Goal: Task Accomplishment & Management: Manage account settings

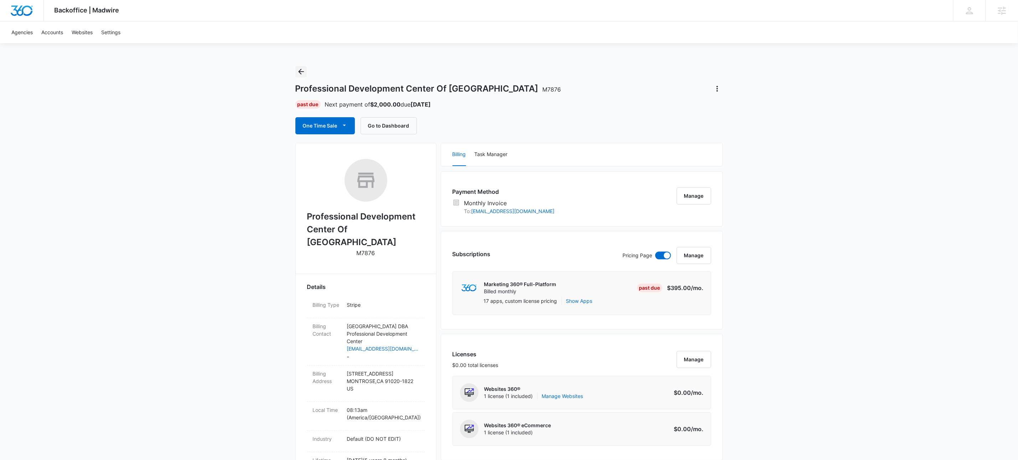
click at [301, 71] on icon "Back" at bounding box center [301, 72] width 6 height 6
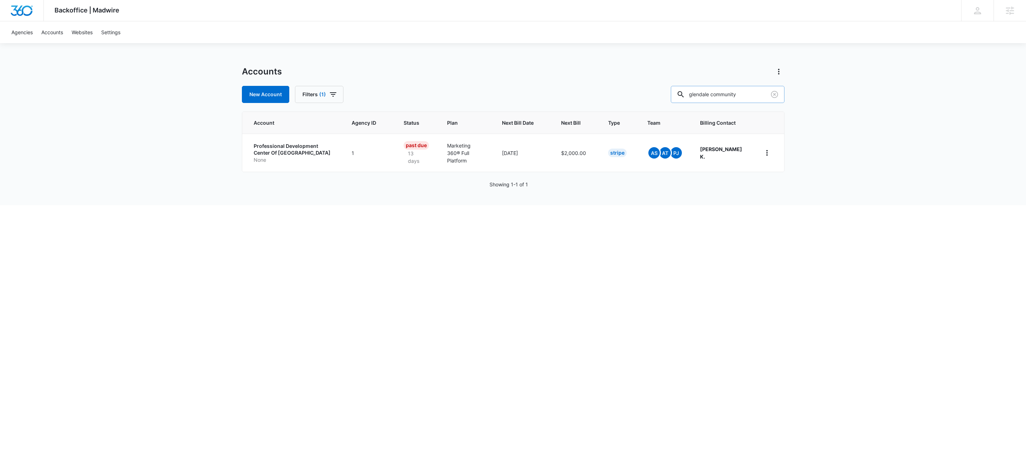
click at [759, 94] on input "glendale community" at bounding box center [728, 94] width 114 height 17
type input "m39129"
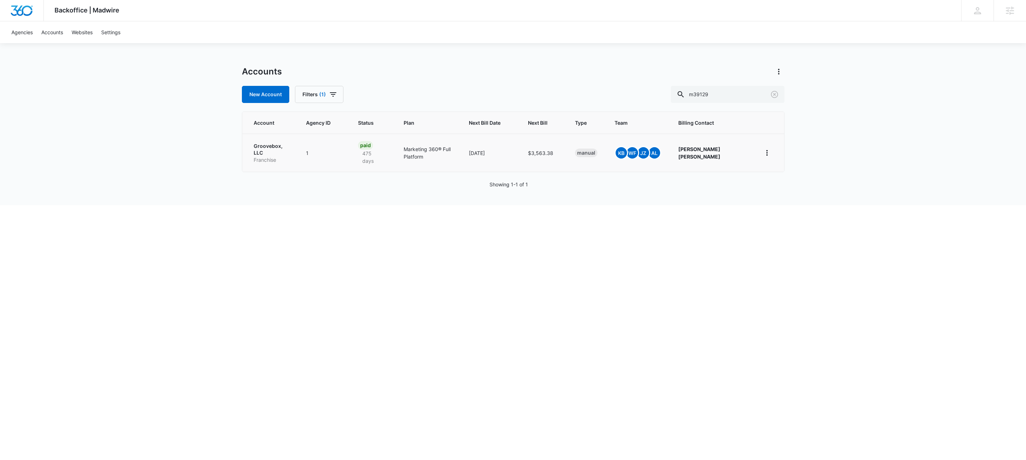
click at [265, 156] on p "Franchise" at bounding box center [272, 159] width 36 height 7
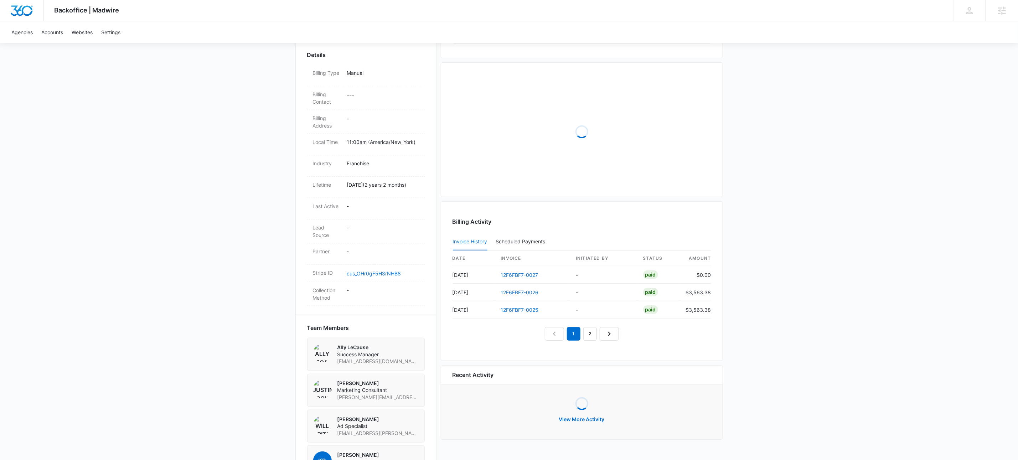
scroll to position [256, 0]
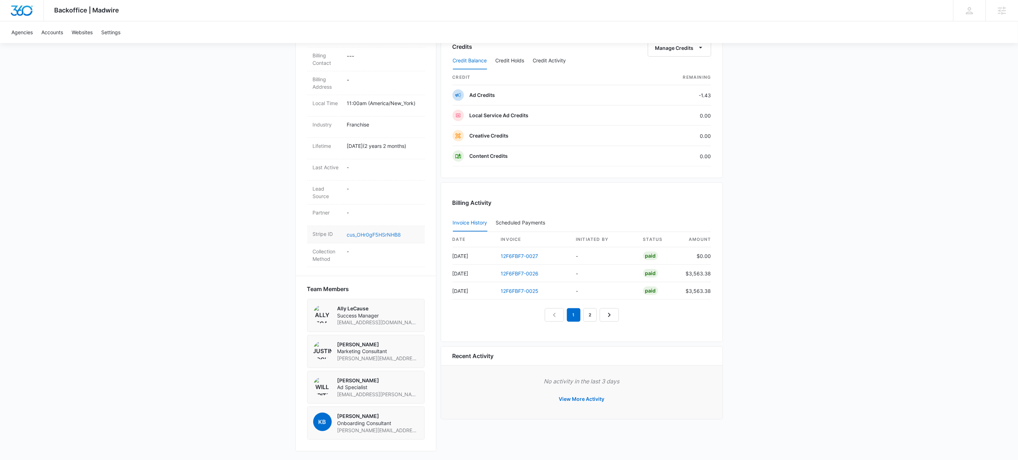
click at [385, 234] on link "cus_OHr0gF5HSrNHB8" at bounding box center [374, 235] width 54 height 6
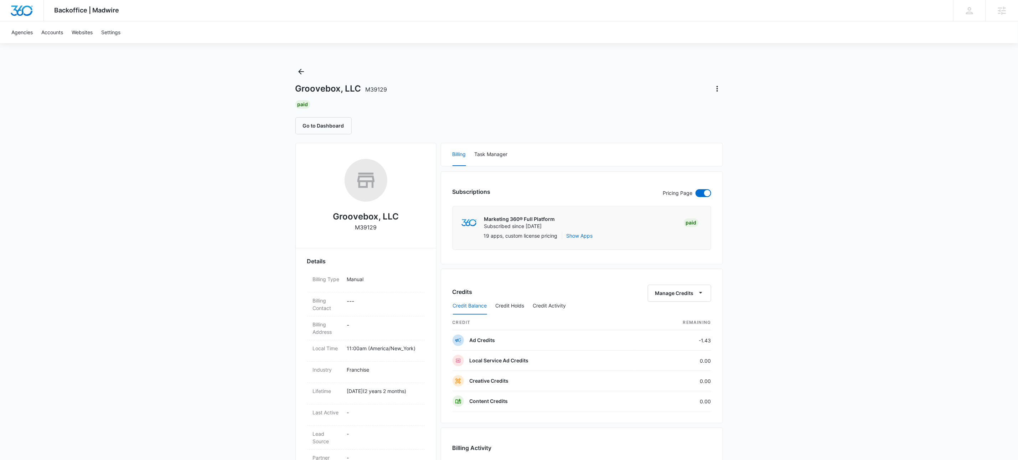
click at [369, 230] on p "M39129" at bounding box center [366, 227] width 22 height 9
copy p "M39129"
click at [301, 71] on icon "Back" at bounding box center [301, 71] width 9 height 9
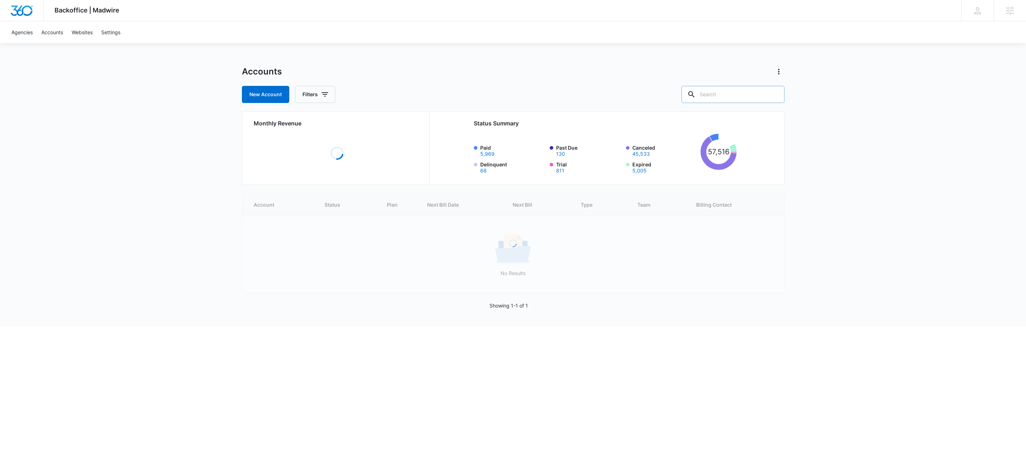
click at [751, 89] on input "text" at bounding box center [732, 94] width 103 height 17
paste input "M53717"
type input "M53717"
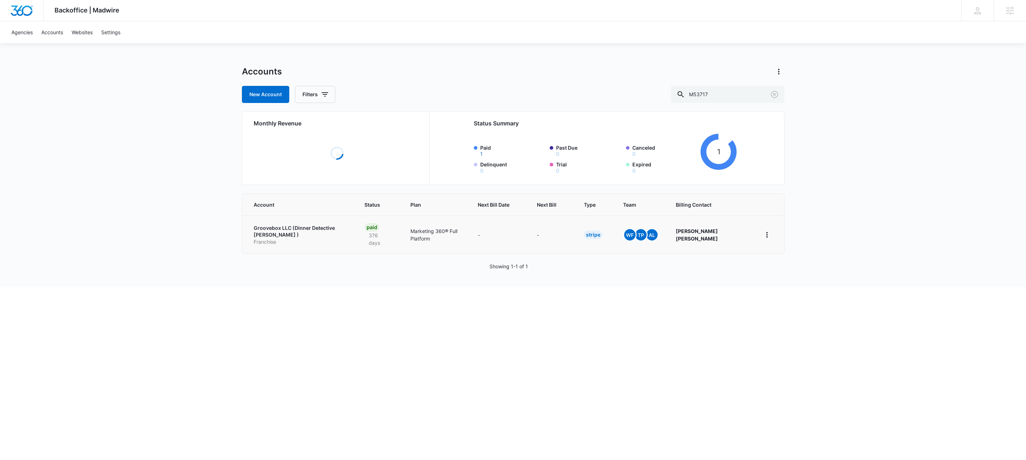
click at [307, 230] on p "Groovebox LLC (Dinner Detective [PERSON_NAME] )" at bounding box center [301, 231] width 94 height 14
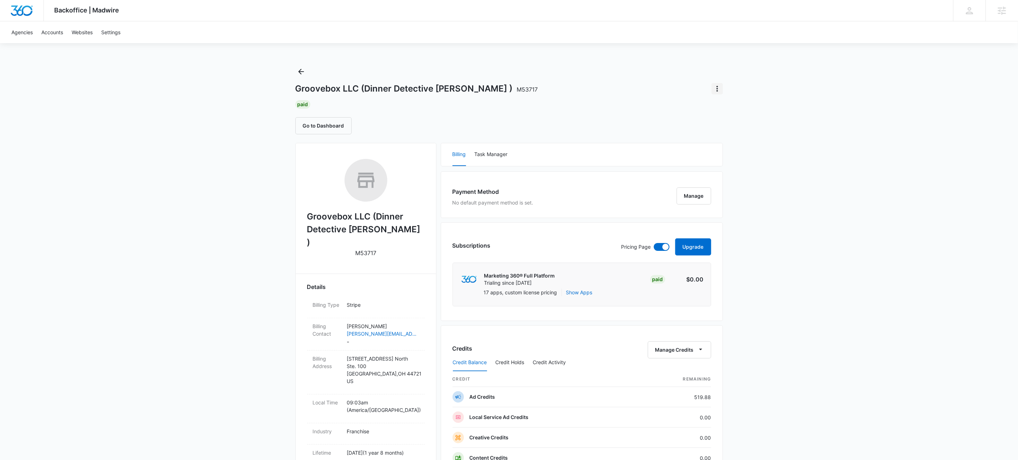
click at [718, 91] on icon "Actions" at bounding box center [717, 88] width 9 height 9
click at [745, 117] on div "Update Status" at bounding box center [737, 119] width 35 height 5
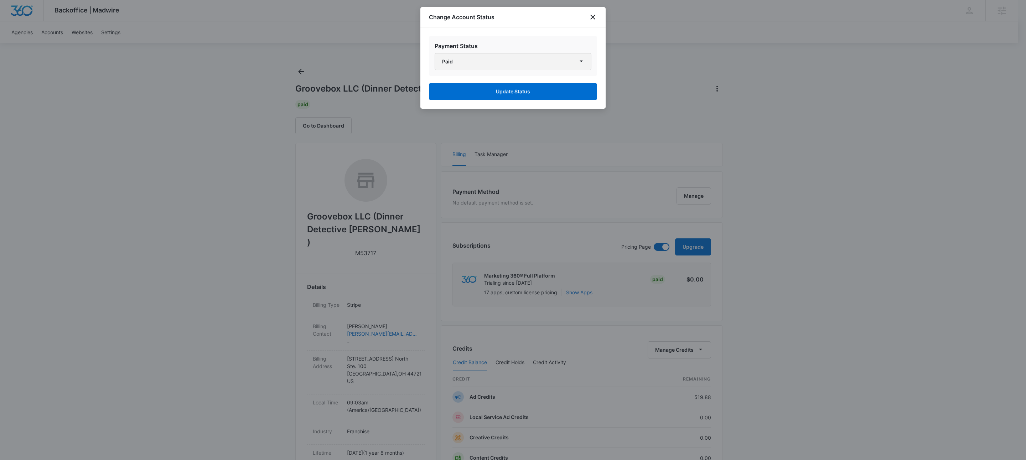
click at [488, 64] on button "Paid" at bounding box center [513, 61] width 157 height 17
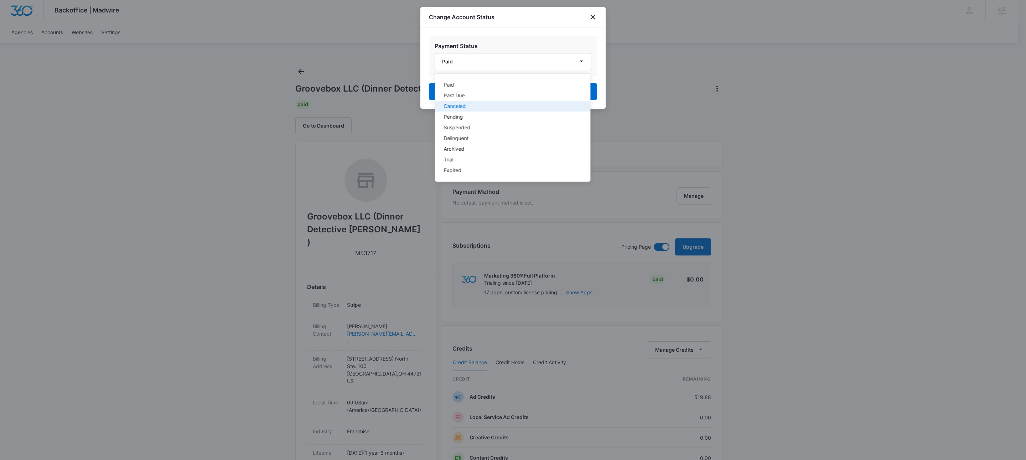
click at [467, 104] on div "Canceled" at bounding box center [508, 106] width 129 height 5
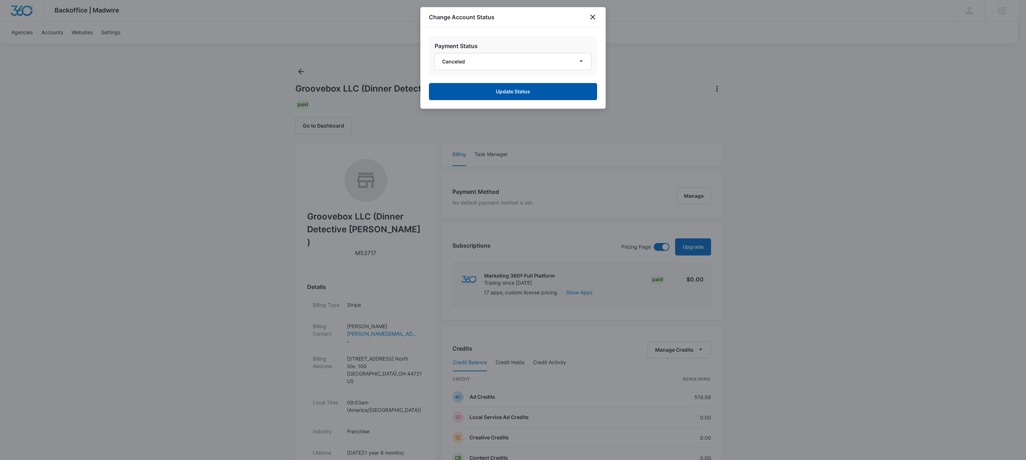
click at [549, 94] on button "Update Status" at bounding box center [513, 91] width 168 height 17
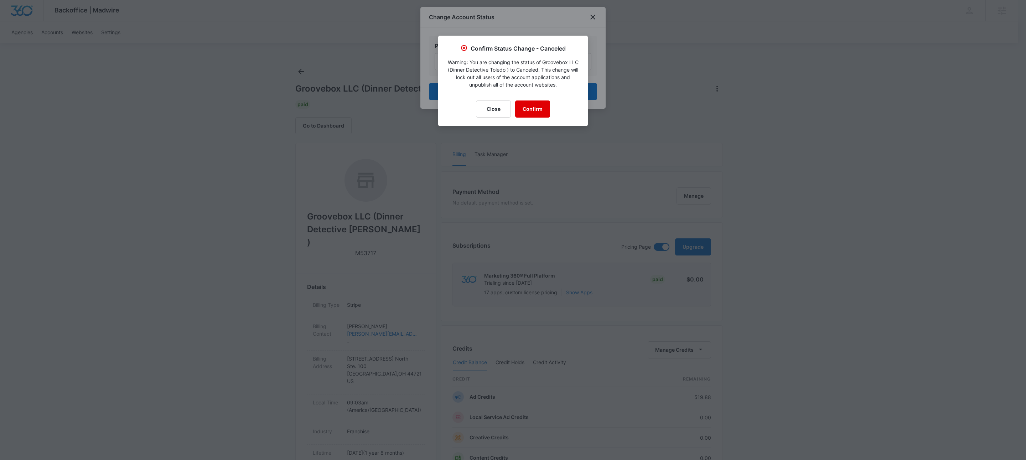
click at [536, 112] on button "Confirm" at bounding box center [532, 108] width 35 height 17
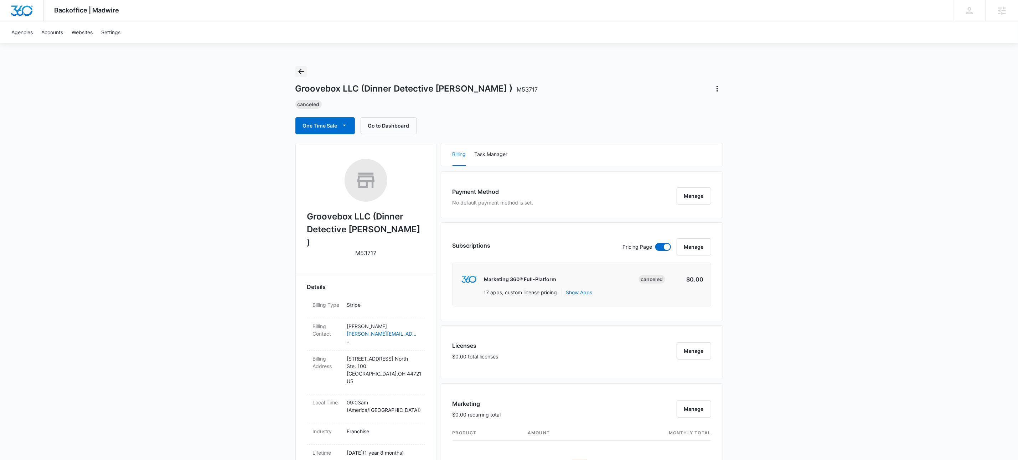
click at [301, 70] on icon "Back" at bounding box center [301, 71] width 9 height 9
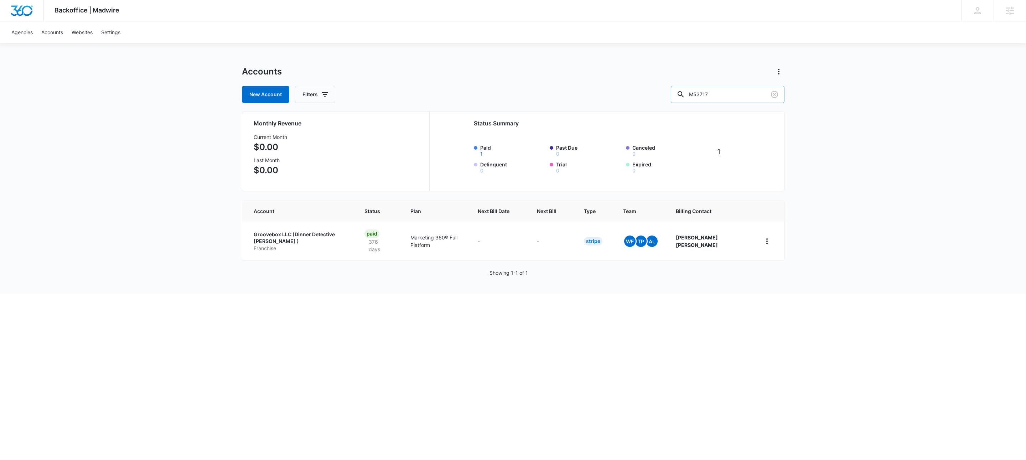
click at [728, 95] on input "M53717" at bounding box center [728, 94] width 114 height 17
paste input "245"
type input "M53245"
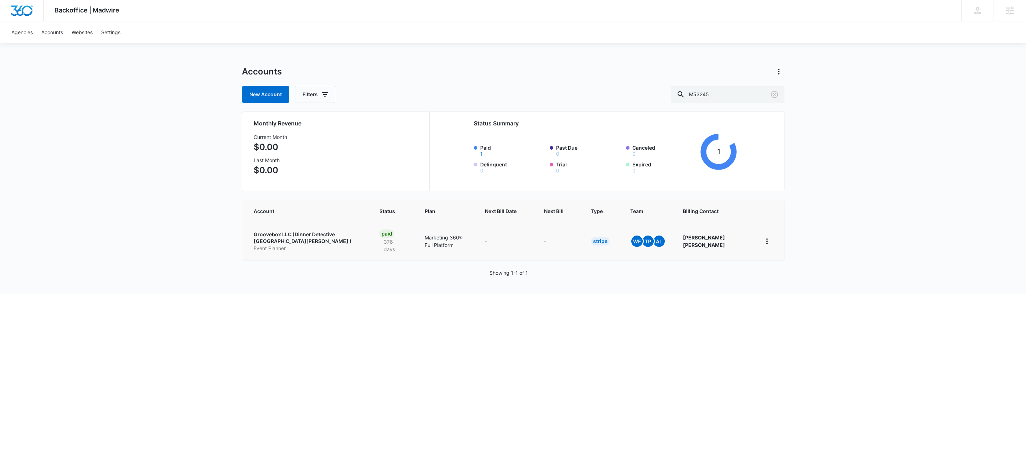
click at [276, 235] on p "Groovebox LLC (Dinner Detective Fort Wayne )" at bounding box center [308, 238] width 109 height 14
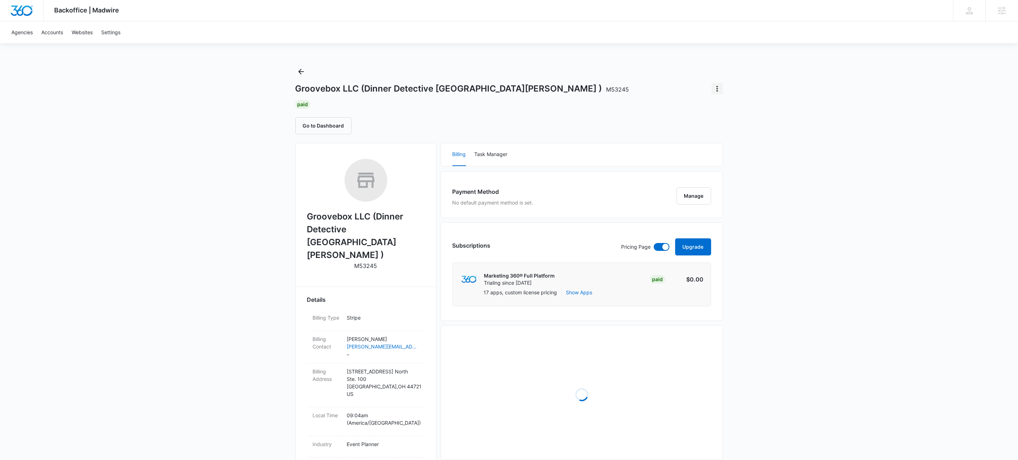
drag, startPoint x: 707, startPoint y: 90, endPoint x: 712, endPoint y: 90, distance: 4.7
click at [708, 90] on div at bounding box center [714, 88] width 17 height 11
click at [717, 90] on icon "Actions" at bounding box center [717, 88] width 9 height 9
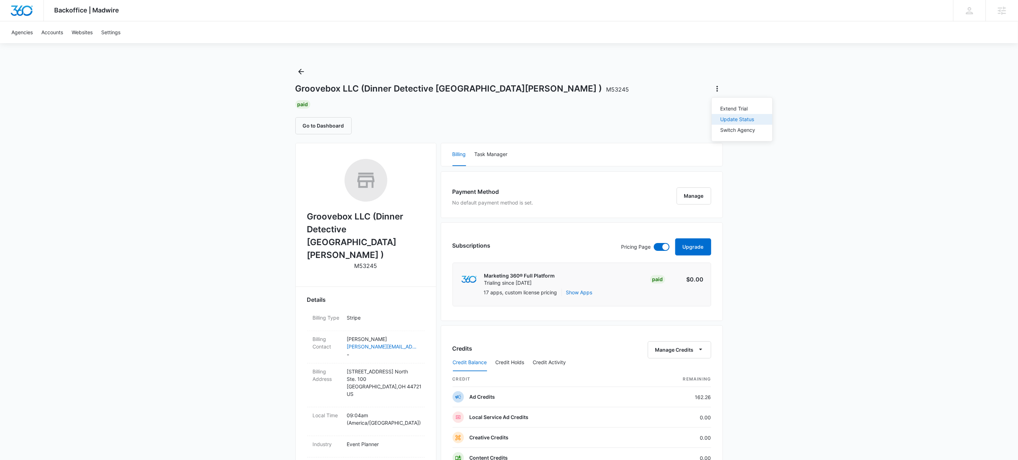
click at [735, 120] on div "Update Status" at bounding box center [737, 119] width 35 height 5
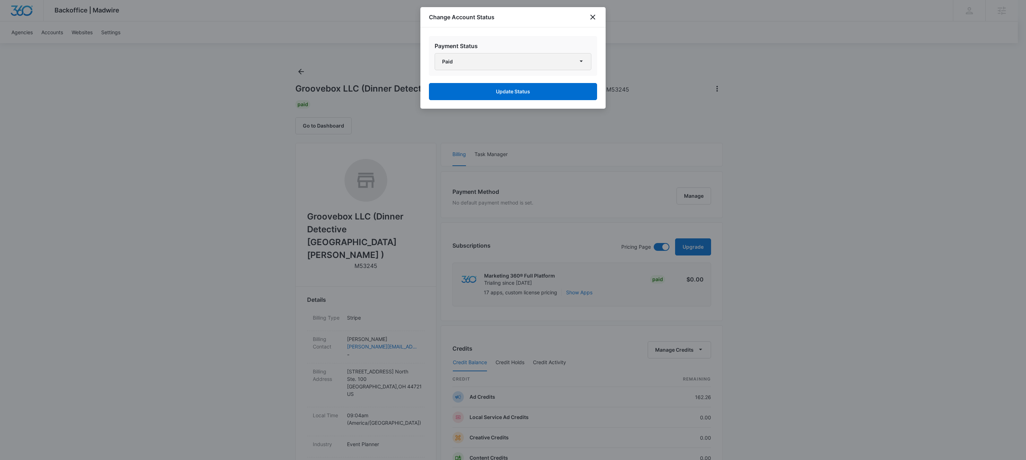
click at [459, 65] on button "Paid" at bounding box center [513, 61] width 157 height 17
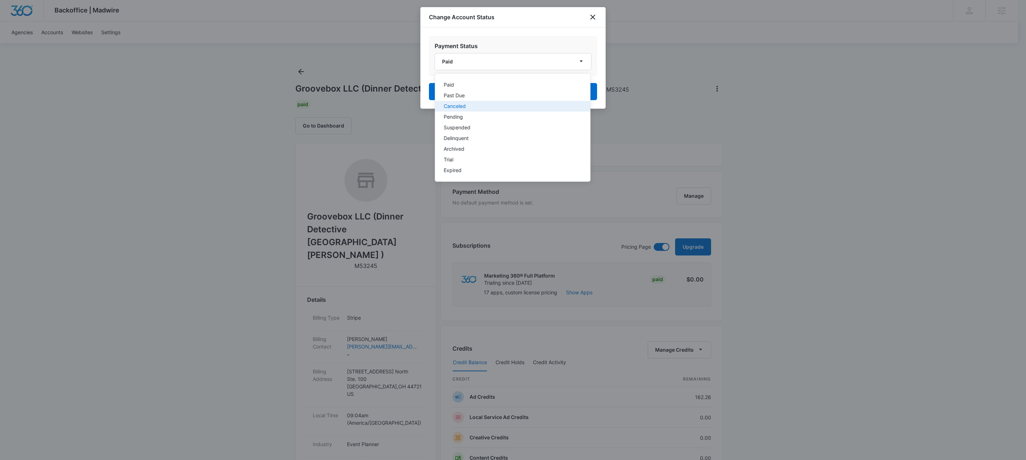
click at [463, 108] on div "Canceled" at bounding box center [508, 106] width 129 height 5
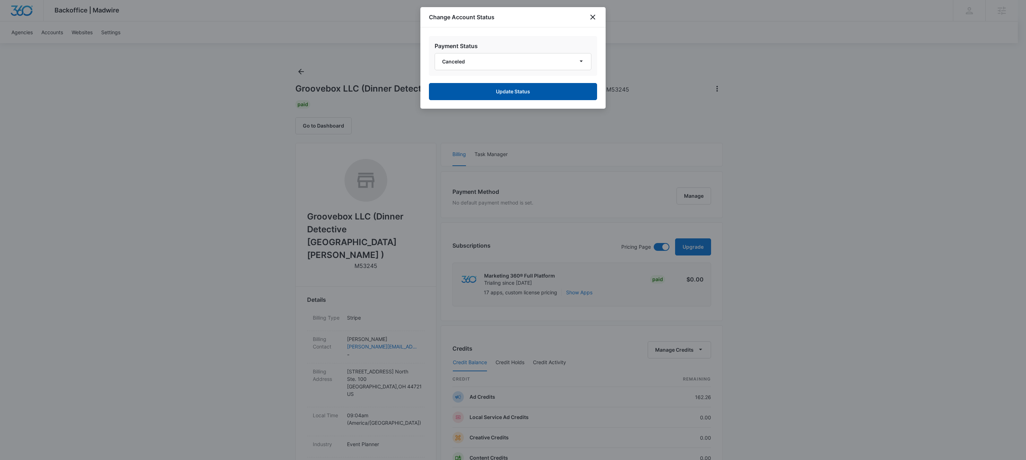
click at [483, 90] on button "Update Status" at bounding box center [513, 91] width 168 height 17
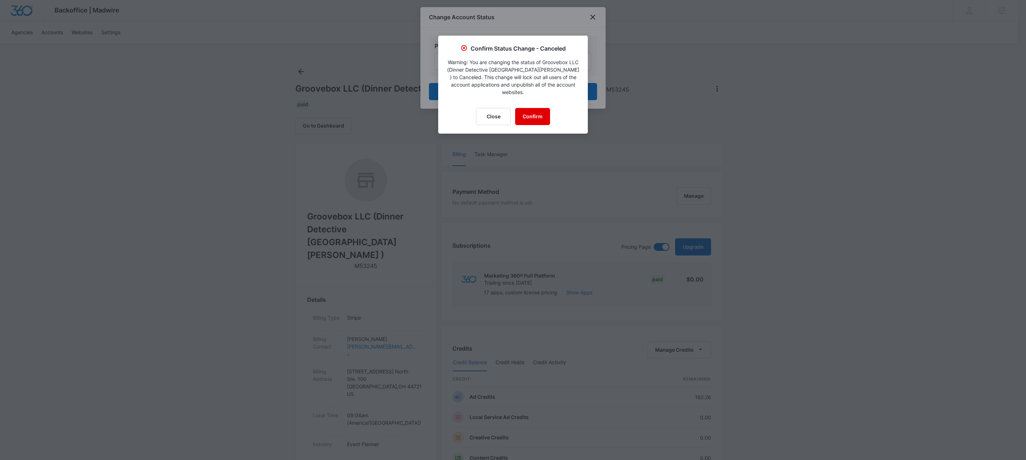
click at [545, 114] on button "Confirm" at bounding box center [532, 116] width 35 height 17
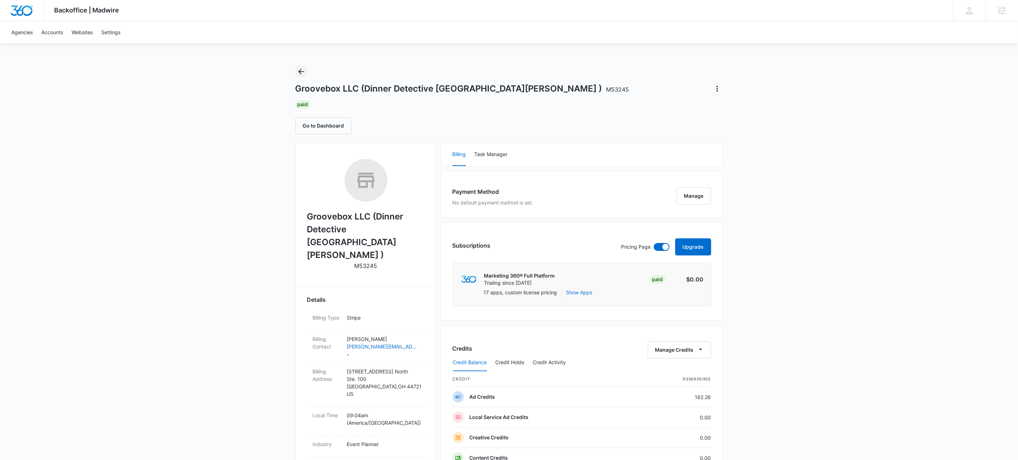
click at [308, 71] on div "Groovebox LLC (Dinner Detective Fort Wayne ) M53245 Paid Go to Dashboard" at bounding box center [508, 100] width 427 height 68
click at [301, 71] on icon "Back" at bounding box center [301, 72] width 6 height 6
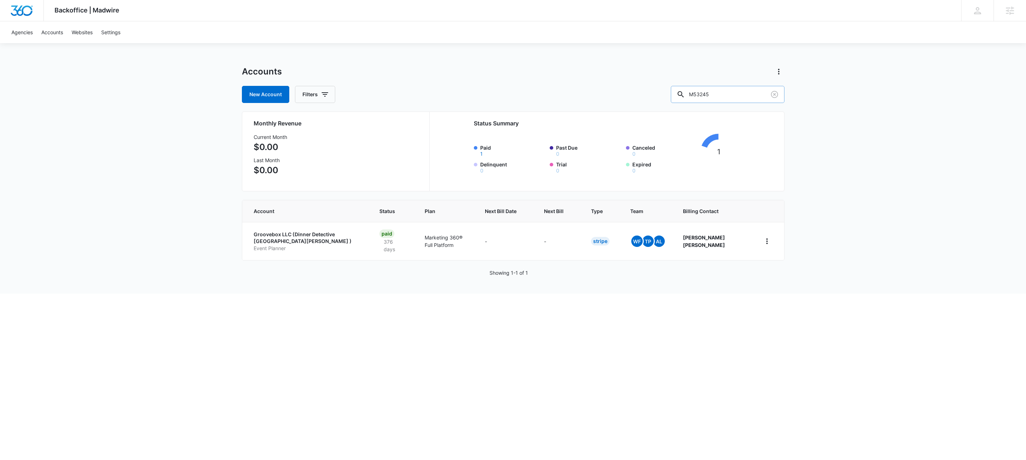
click at [739, 98] on input "M53245" at bounding box center [728, 94] width 114 height 17
paste input "6"
type input "M53246"
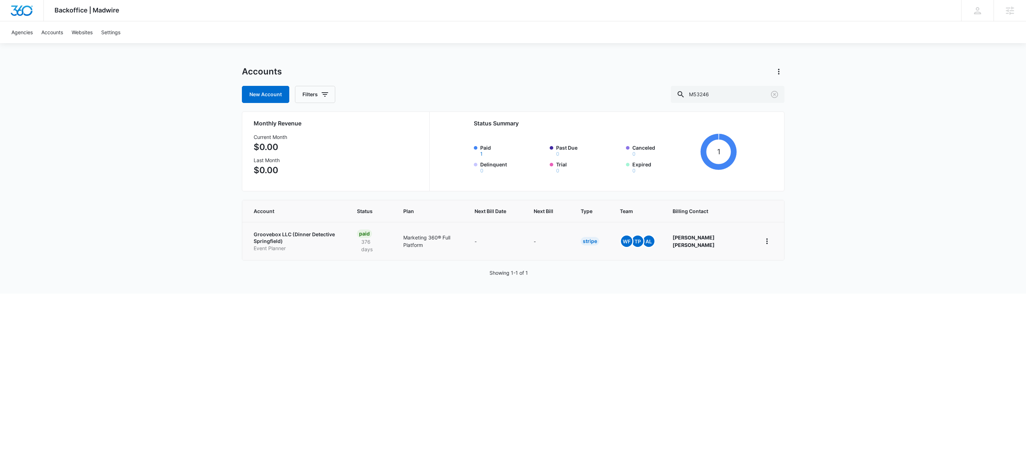
click at [286, 238] on p "Groovebox LLC (Dinner Detective Springfield)" at bounding box center [297, 238] width 87 height 14
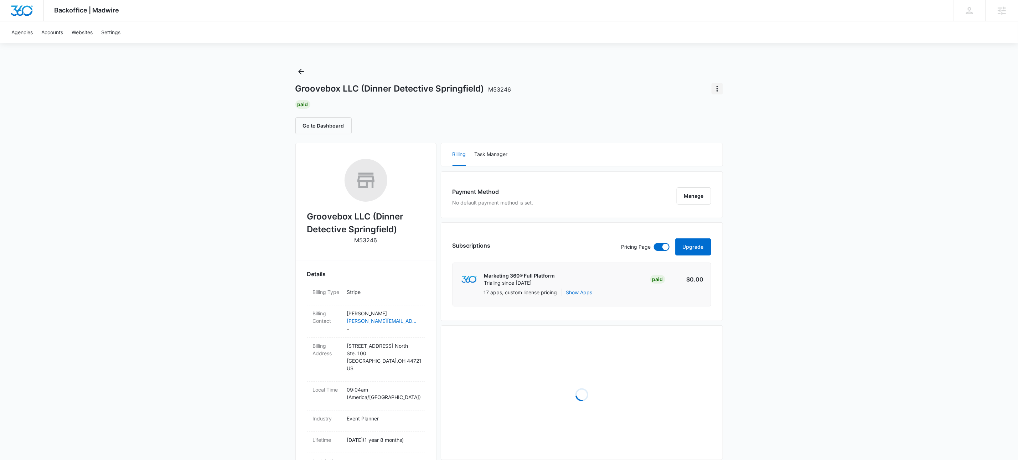
click at [717, 85] on icon "Actions" at bounding box center [717, 88] width 9 height 9
click at [729, 120] on div "Update Status" at bounding box center [737, 119] width 35 height 5
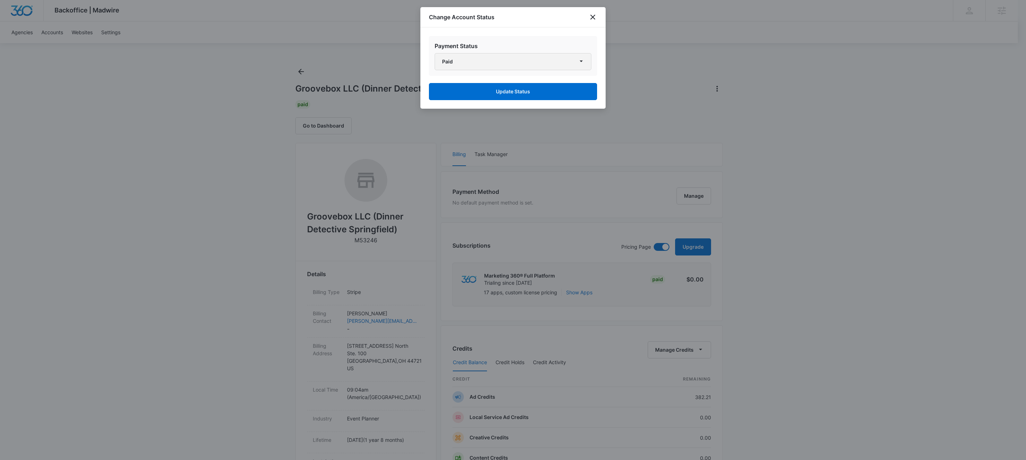
click at [477, 60] on button "Paid" at bounding box center [513, 61] width 157 height 17
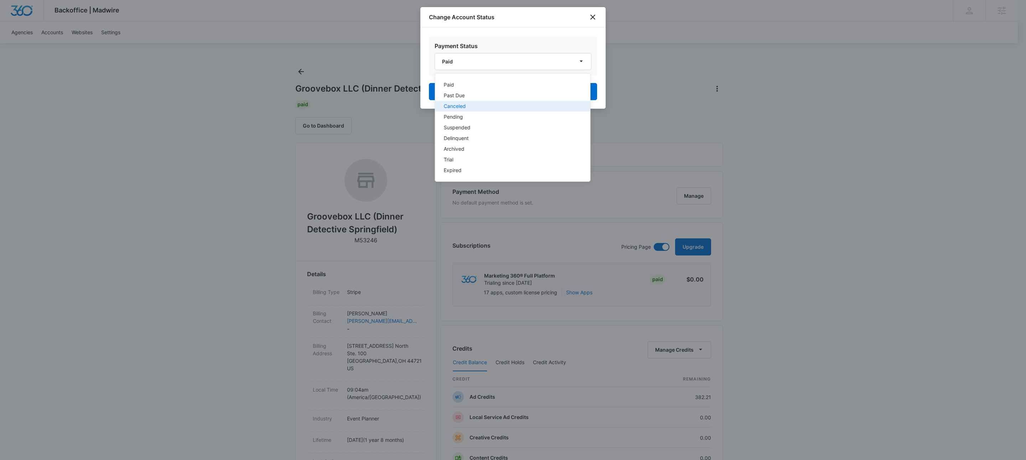
click at [468, 108] on div "Canceled" at bounding box center [508, 106] width 129 height 5
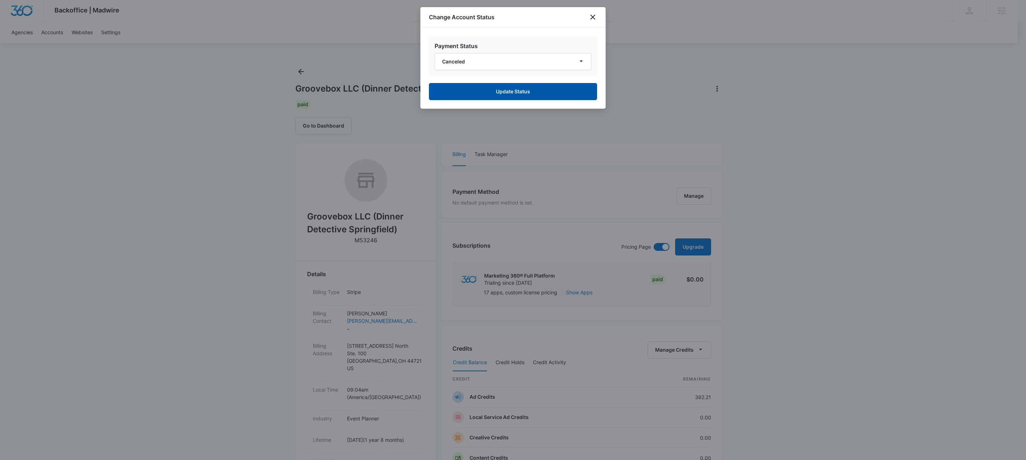
click at [498, 95] on button "Update Status" at bounding box center [513, 91] width 168 height 17
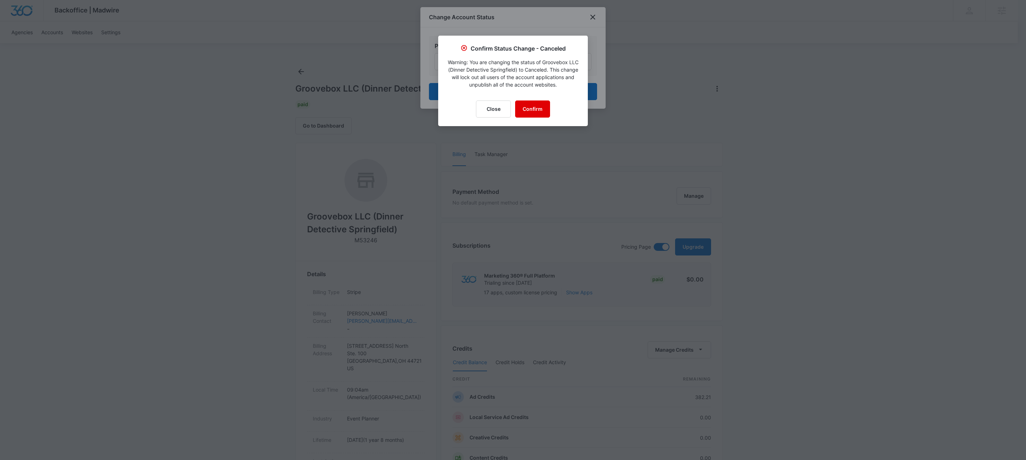
click at [539, 115] on button "Confirm" at bounding box center [532, 108] width 35 height 17
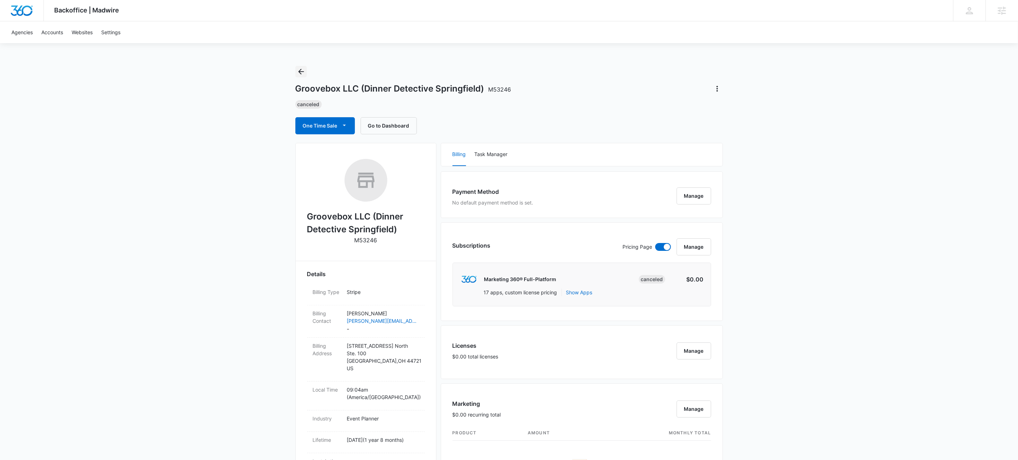
click at [295, 71] on button "Back" at bounding box center [300, 71] width 11 height 11
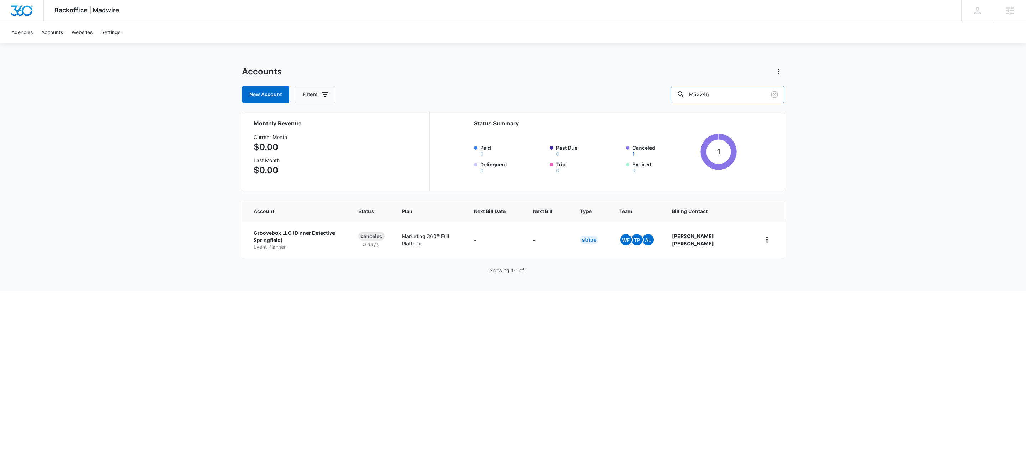
click at [742, 91] on input "M53246" at bounding box center [728, 94] width 114 height 17
paste input "178258"
type input "M178258"
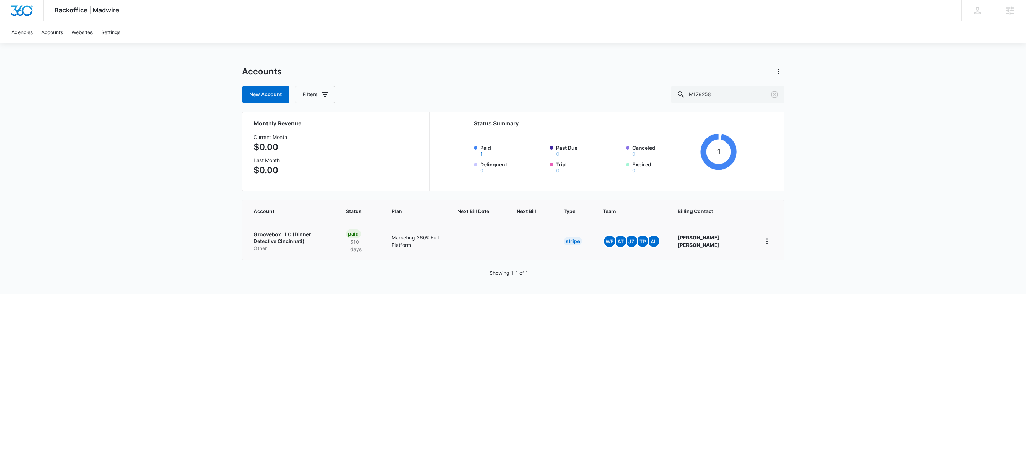
click at [265, 239] on p "Groovebox LLC (Dinner Detective Cincinnati)" at bounding box center [292, 238] width 76 height 14
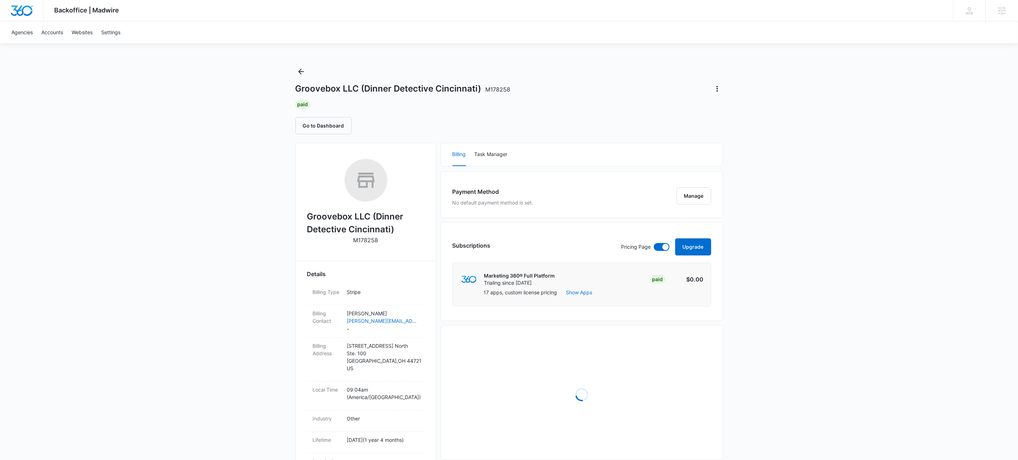
drag, startPoint x: 721, startPoint y: 98, endPoint x: 720, endPoint y: 95, distance: 3.8
click at [721, 98] on div "Groovebox LLC (Dinner Detective Cincinnati) M178258 Paid Go to Dashboard" at bounding box center [508, 100] width 427 height 68
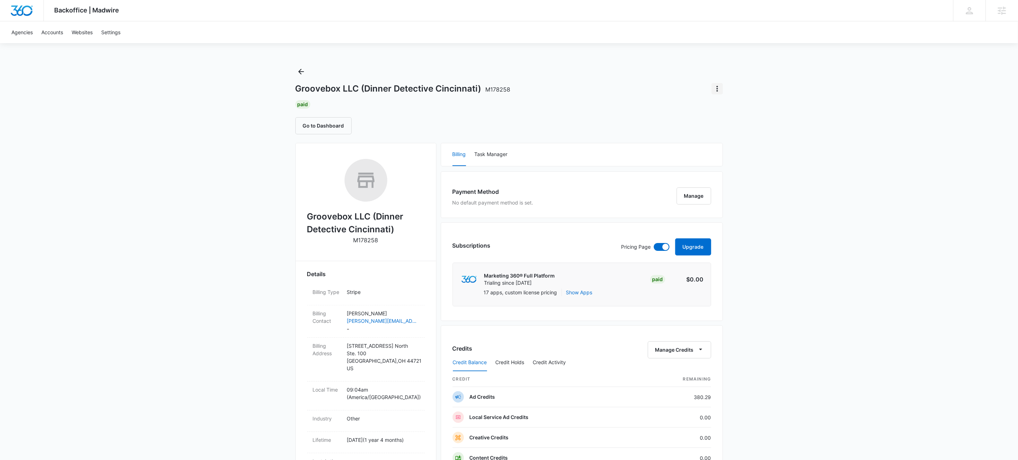
click at [719, 88] on icon "Actions" at bounding box center [717, 88] width 9 height 9
click at [729, 119] on div "Update Status" at bounding box center [737, 119] width 35 height 5
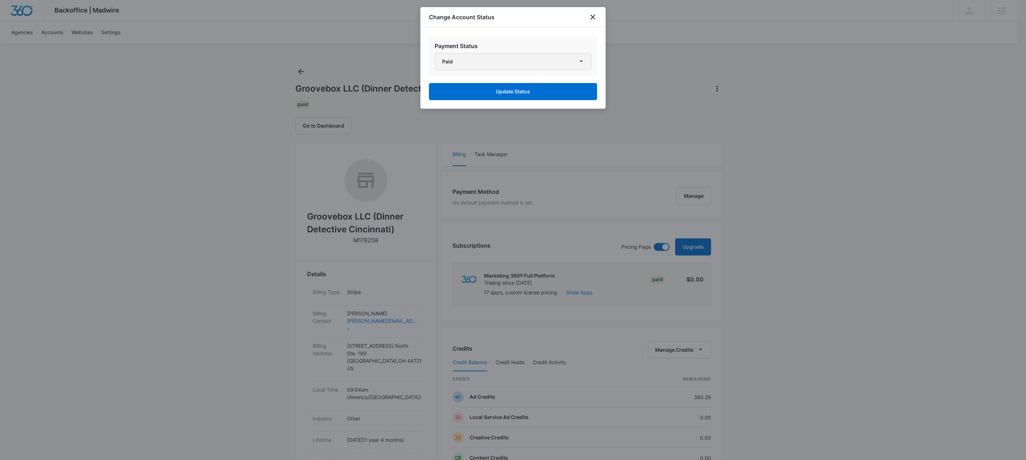
click at [549, 56] on button "Paid" at bounding box center [513, 61] width 157 height 17
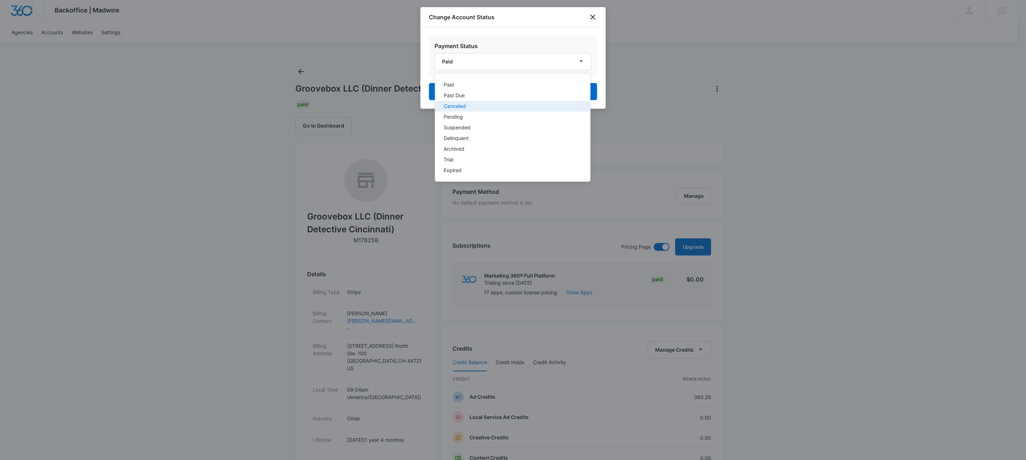
click at [479, 105] on div "Canceled" at bounding box center [508, 106] width 129 height 5
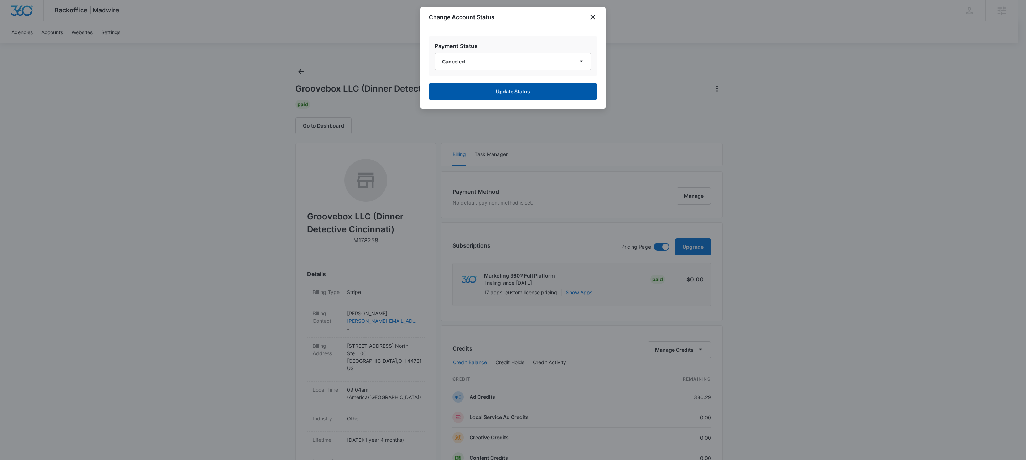
click at [509, 93] on button "Update Status" at bounding box center [513, 91] width 168 height 17
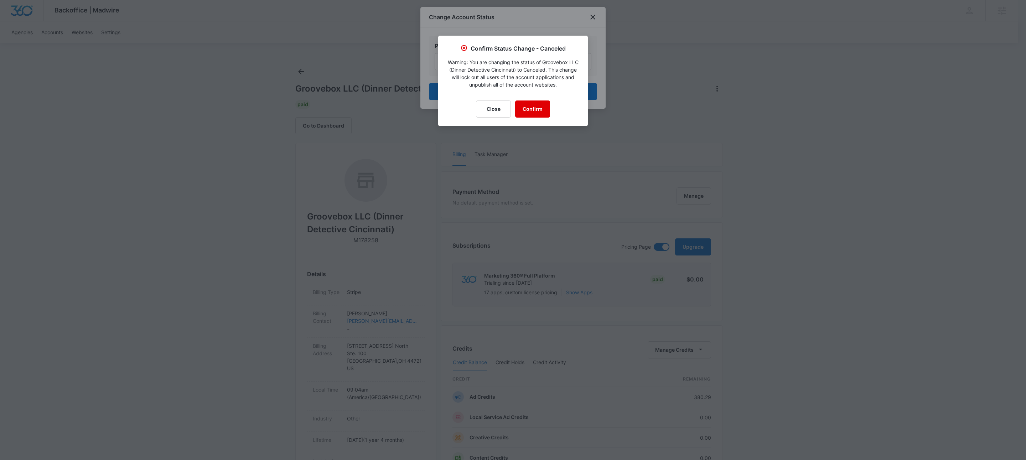
click at [530, 104] on button "Confirm" at bounding box center [532, 108] width 35 height 17
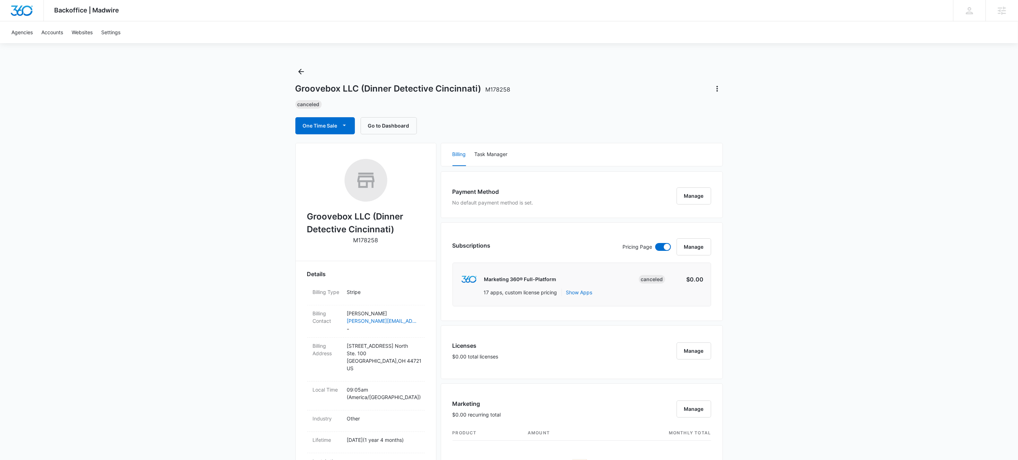
click at [242, 120] on div "Backoffice | Madwire Apps Settings KW Kait Weagraff kaitlyn.weagraff@madwire.co…" at bounding box center [509, 468] width 1018 height 937
